Goal: Information Seeking & Learning: Learn about a topic

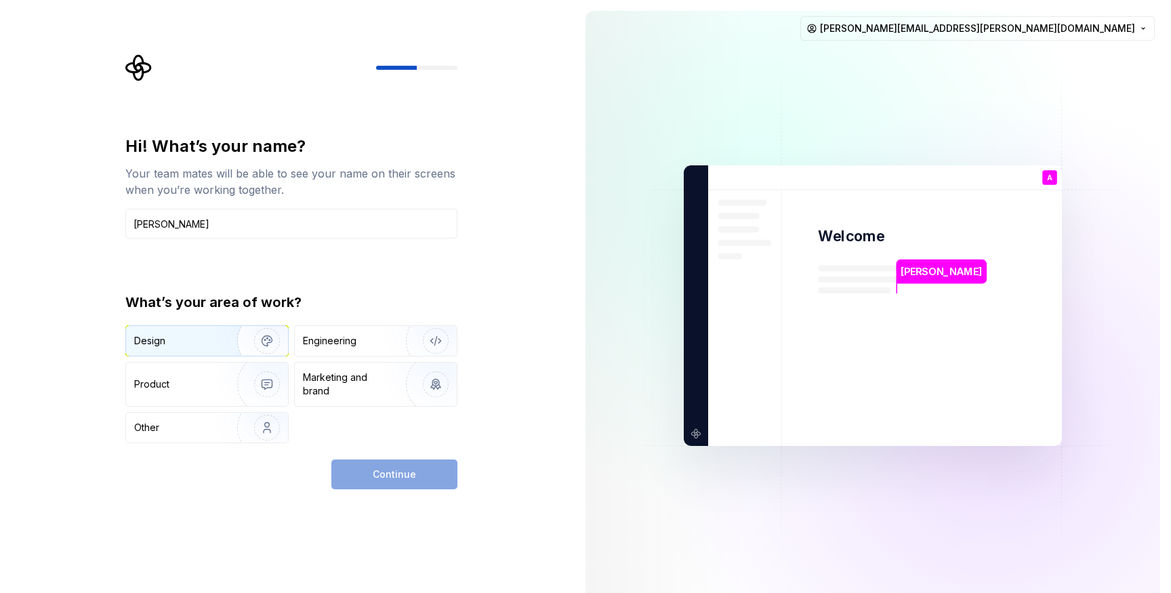
type input "[PERSON_NAME]"
click at [244, 351] on img "button" at bounding box center [258, 341] width 87 height 91
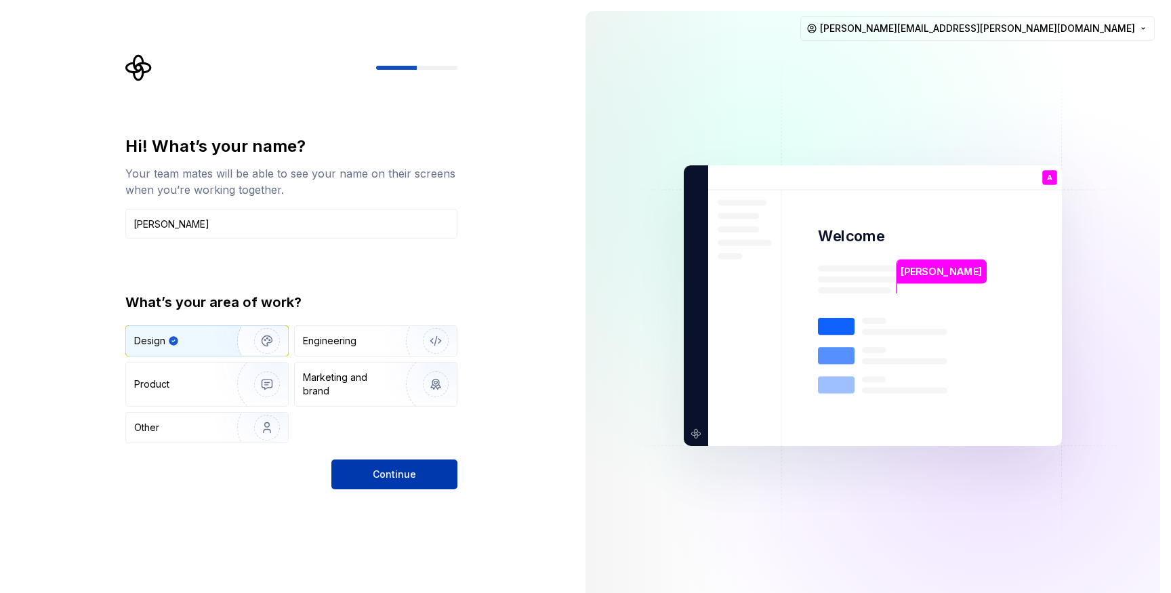
click at [401, 472] on span "Continue" at bounding box center [394, 475] width 43 height 14
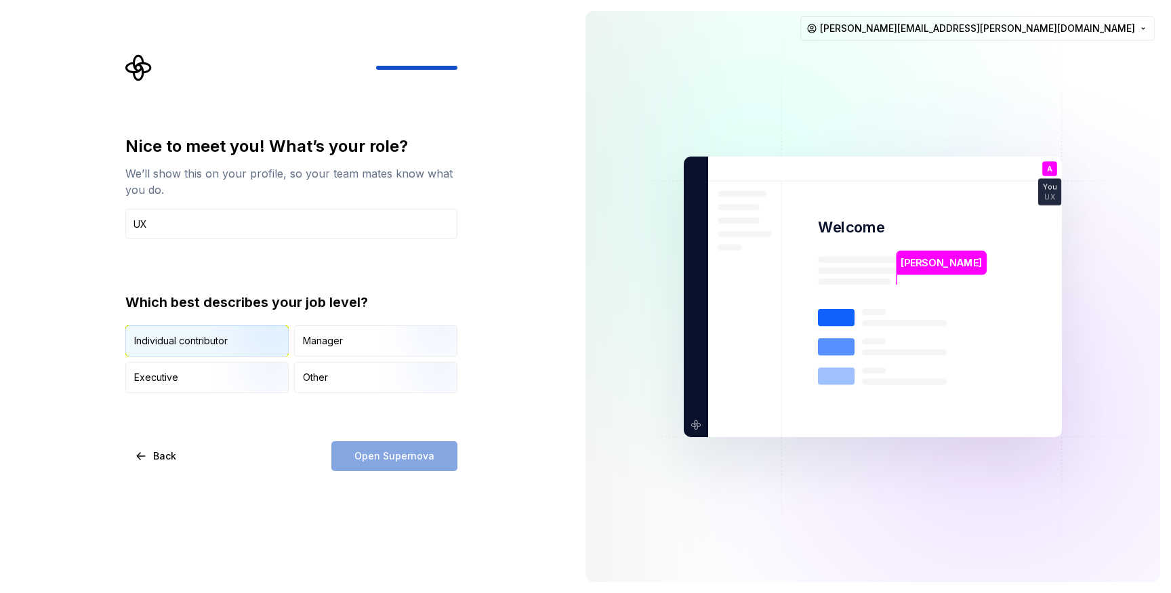
type input "UX"
click at [270, 350] on img "button" at bounding box center [255, 358] width 87 height 91
click at [435, 464] on button "Open Supernova" at bounding box center [395, 456] width 126 height 30
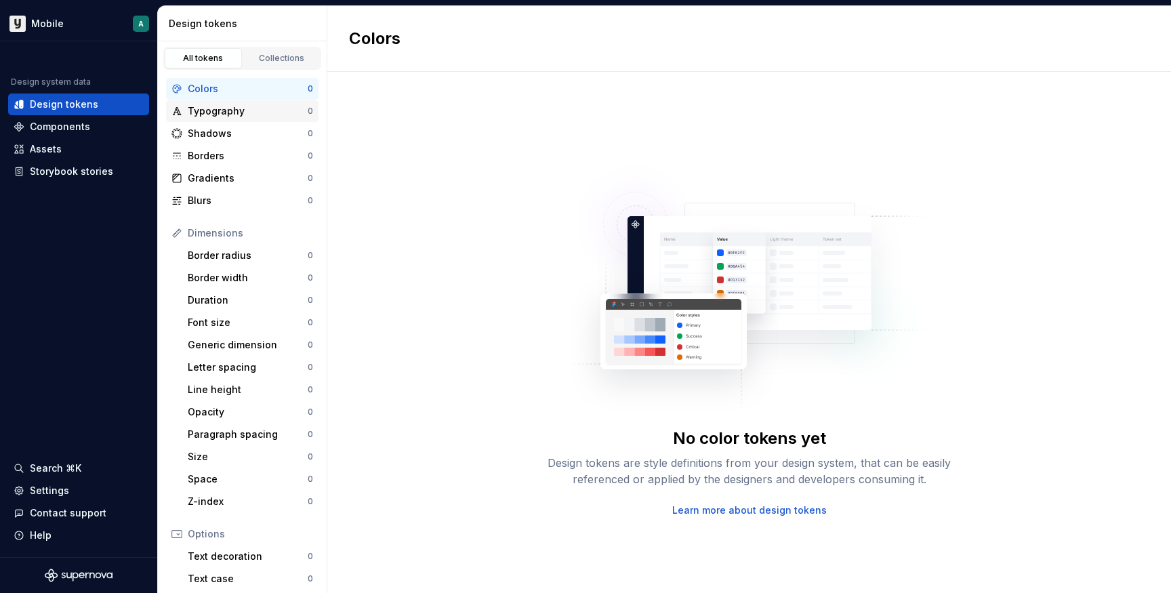
click at [240, 116] on div "Typography" at bounding box center [248, 111] width 120 height 14
click at [242, 142] on div "Shadows 0" at bounding box center [242, 134] width 153 height 22
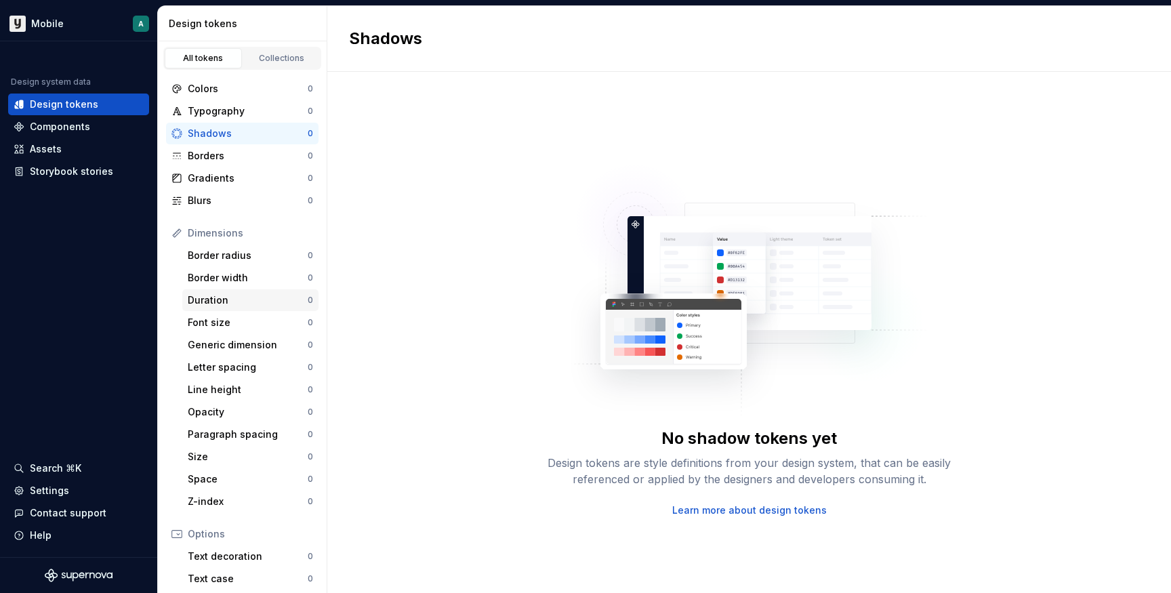
click at [246, 297] on div "Duration" at bounding box center [248, 301] width 120 height 14
click at [243, 374] on div "Letter spacing" at bounding box center [248, 368] width 120 height 14
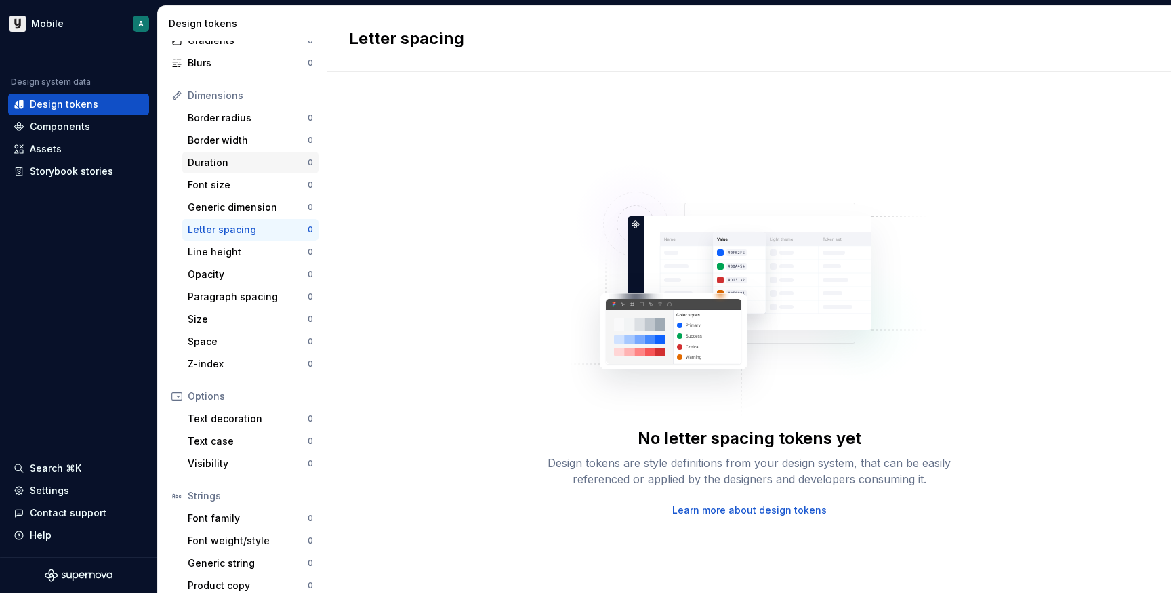
scroll to position [149, 0]
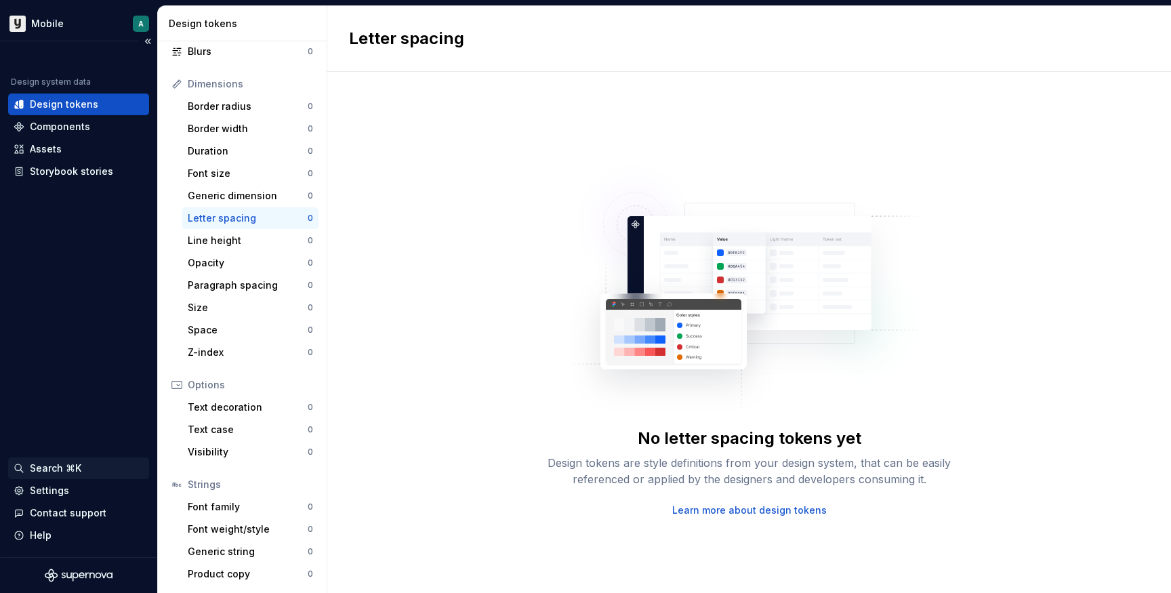
click at [77, 469] on div "Search ⌘K" at bounding box center [56, 469] width 52 height 14
click at [144, 16] on html "Mobile A Design system data Design tokens Components Assets Storybook stories S…" at bounding box center [585, 296] width 1171 height 593
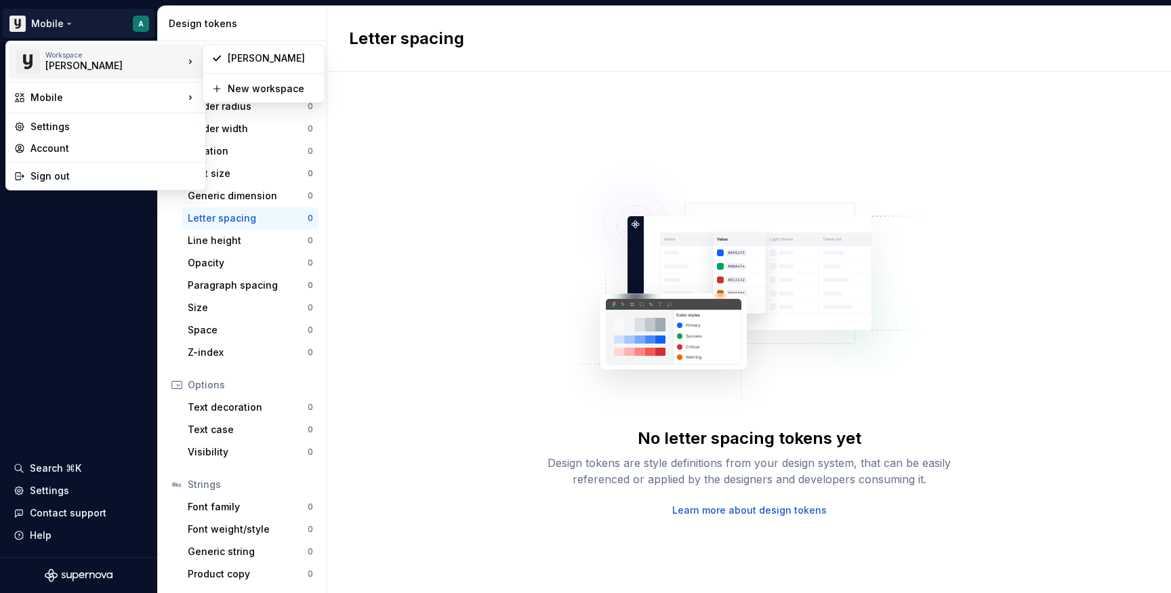
click at [146, 57] on div "Workspace" at bounding box center [114, 55] width 138 height 8
click at [219, 121] on div "[PERSON_NAME]" at bounding box center [263, 123] width 115 height 22
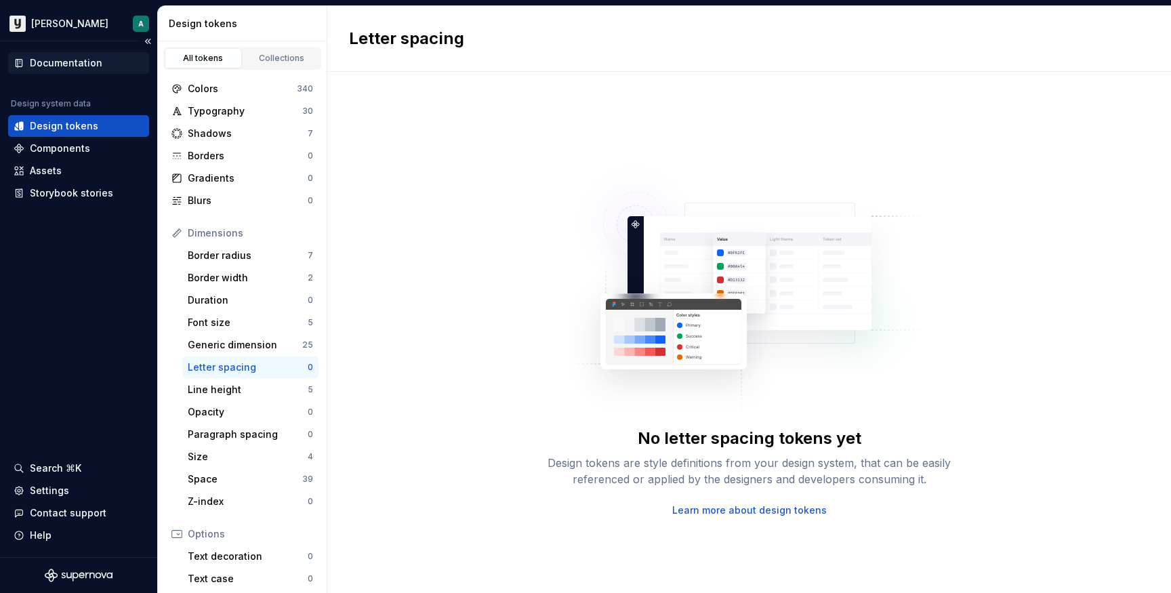
click at [89, 67] on div "Documentation" at bounding box center [66, 63] width 73 height 14
click at [57, 497] on div "Settings" at bounding box center [49, 491] width 39 height 14
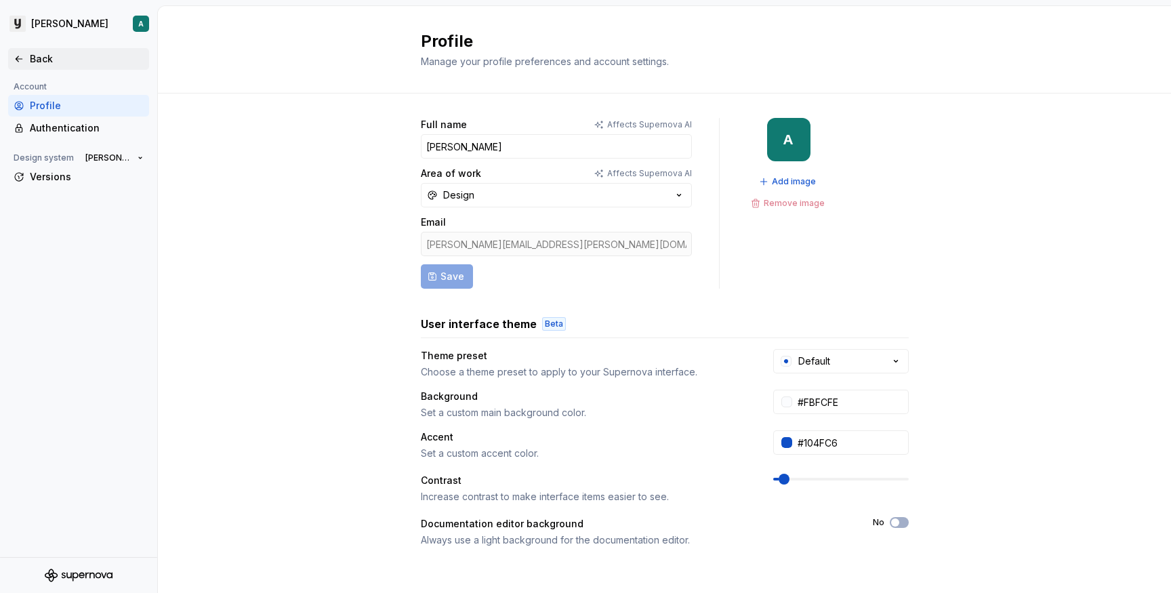
click at [47, 59] on div "Back" at bounding box center [87, 59] width 114 height 14
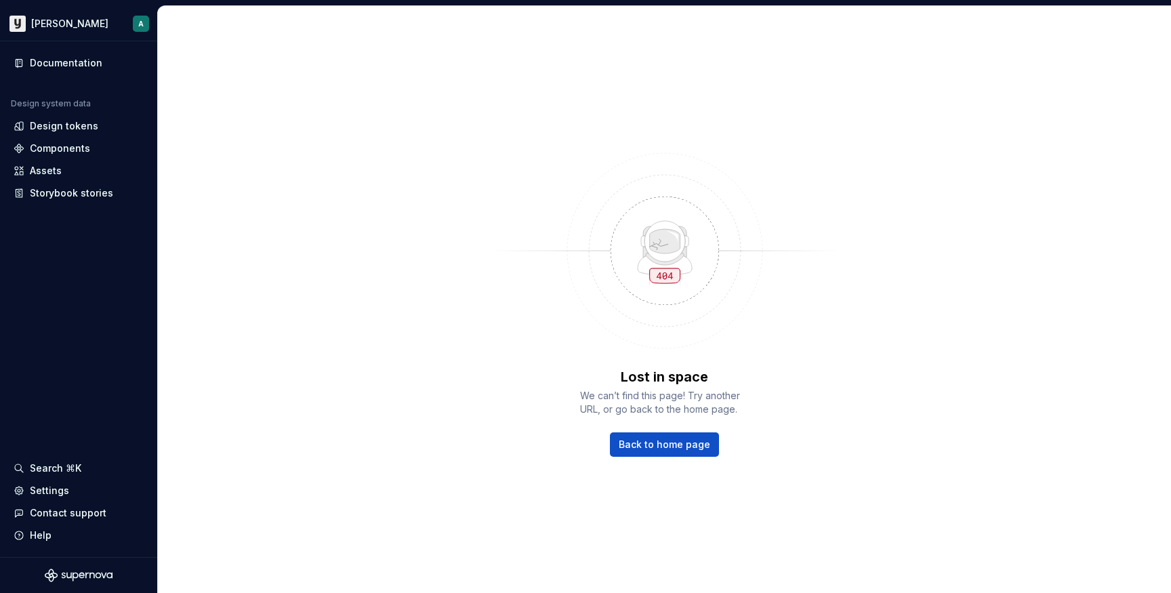
click at [618, 464] on div "Lost in space We can’t find this page! Try another URL, or go back to the home …" at bounding box center [665, 299] width 1014 height 587
click at [635, 452] on link "Back to home page" at bounding box center [664, 445] width 109 height 24
